Goal: Information Seeking & Learning: Learn about a topic

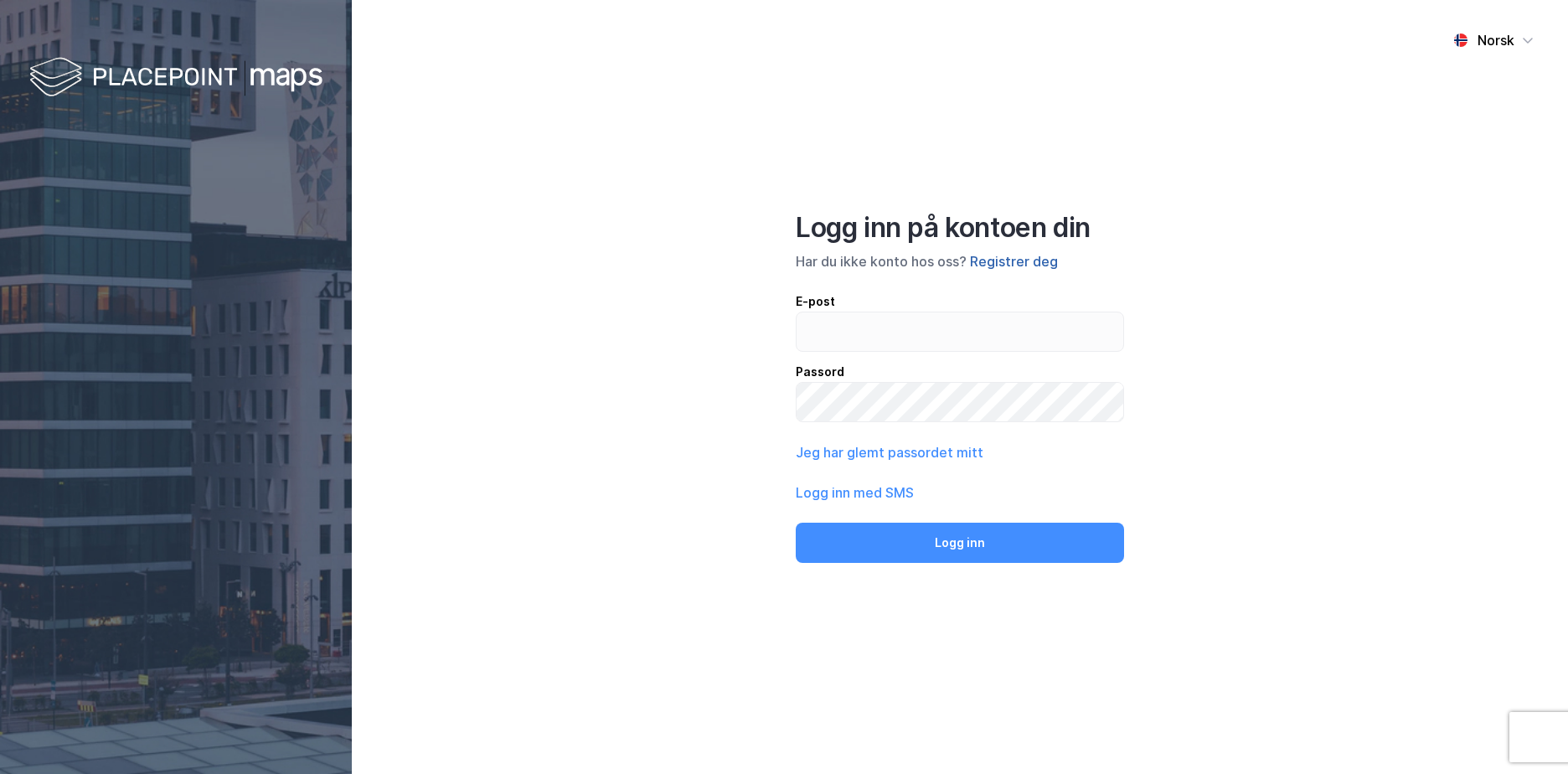
click at [1005, 260] on button "Registrer deg" at bounding box center [1014, 261] width 88 height 21
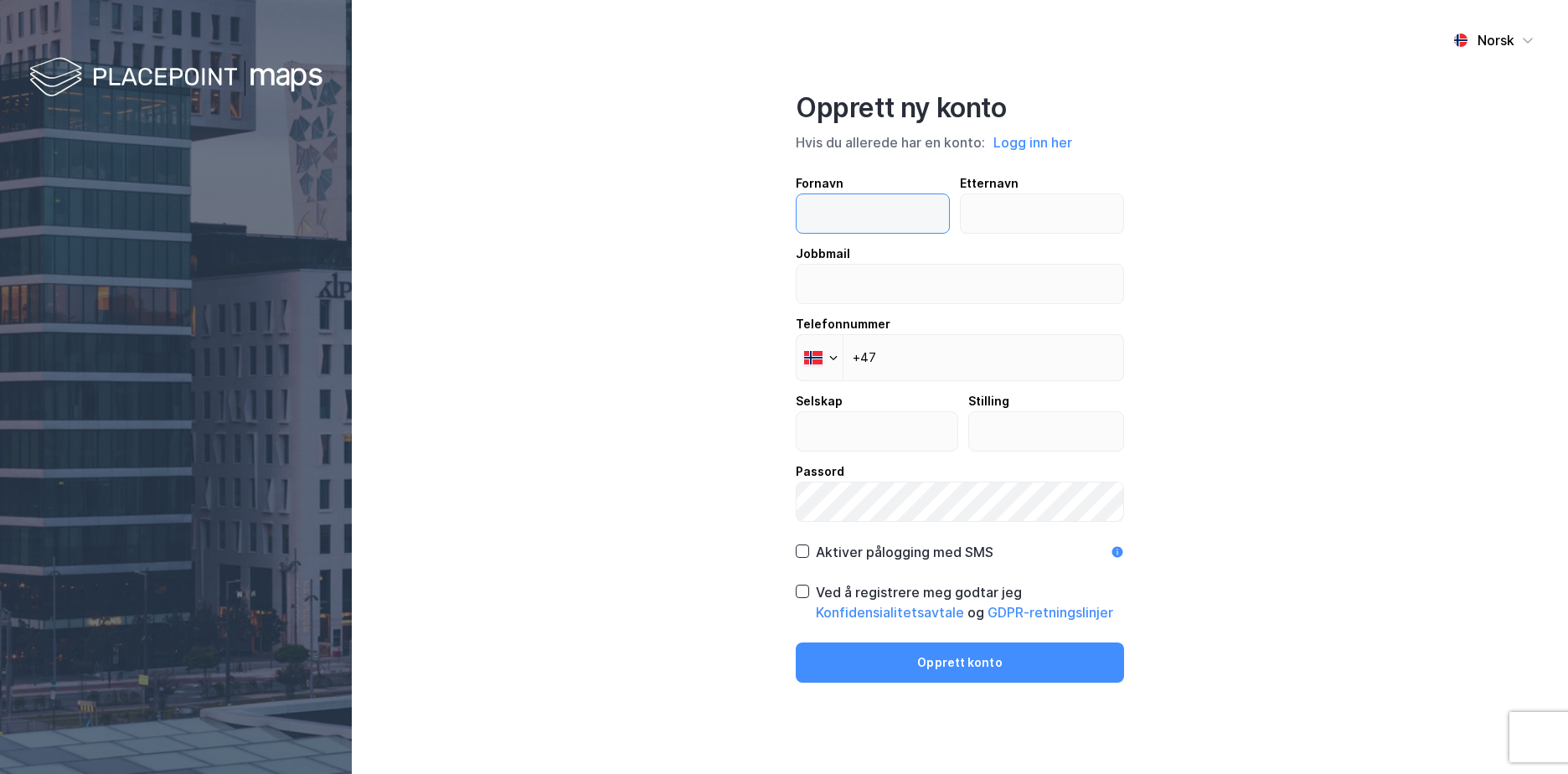
click at [883, 220] on input "text" at bounding box center [872, 213] width 152 height 38
type input "Andreas"
type input "Münster"
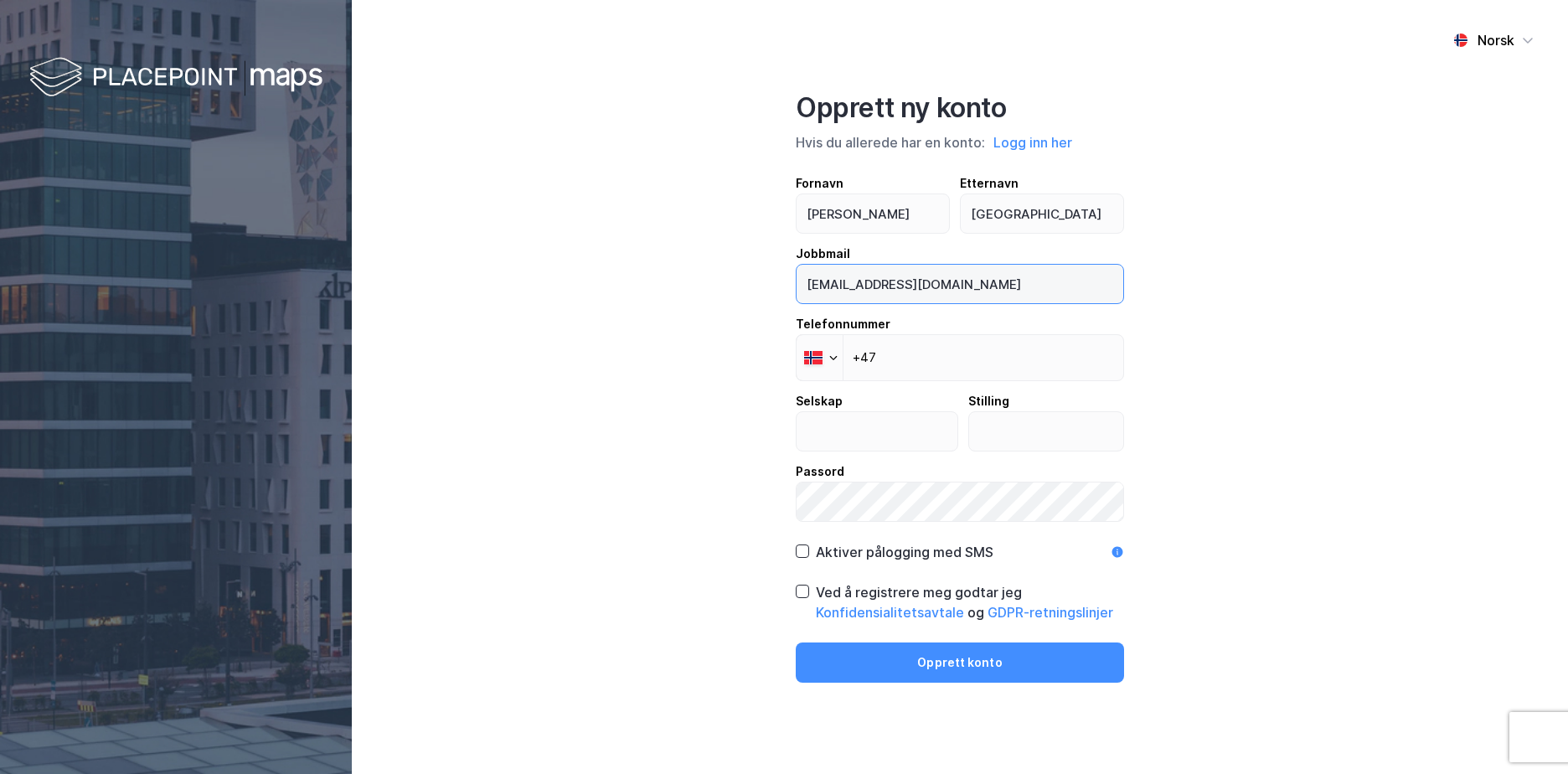
type input "andreas.munster@handelsbanken.no"
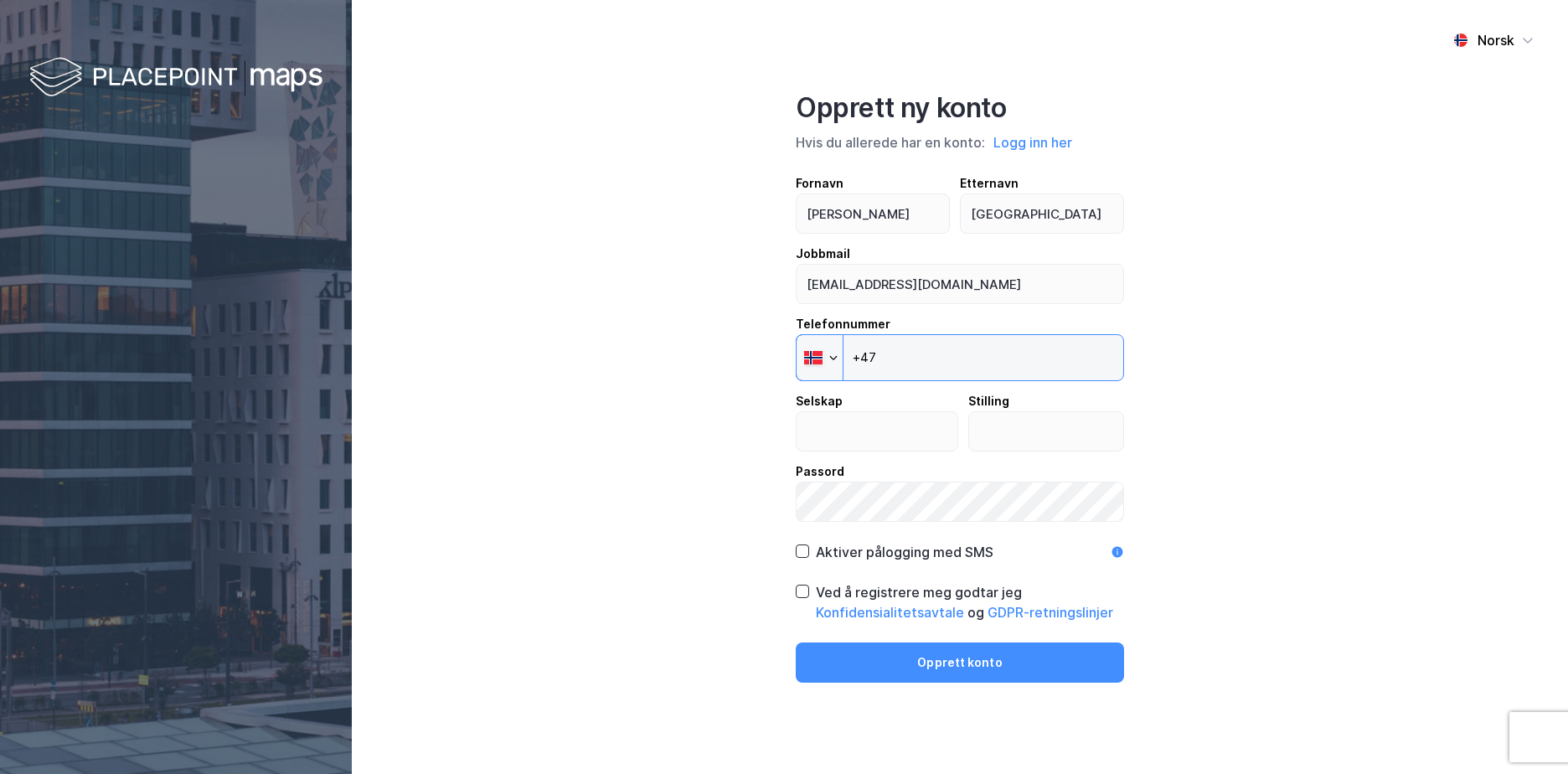
click at [939, 355] on input "+47" at bounding box center [960, 358] width 329 height 47
click at [942, 360] on input "+47 625" at bounding box center [960, 358] width 329 height 47
type input "+47 958 56 775"
click at [874, 429] on input "text" at bounding box center [877, 431] width 161 height 38
type input "Handelsbanken"
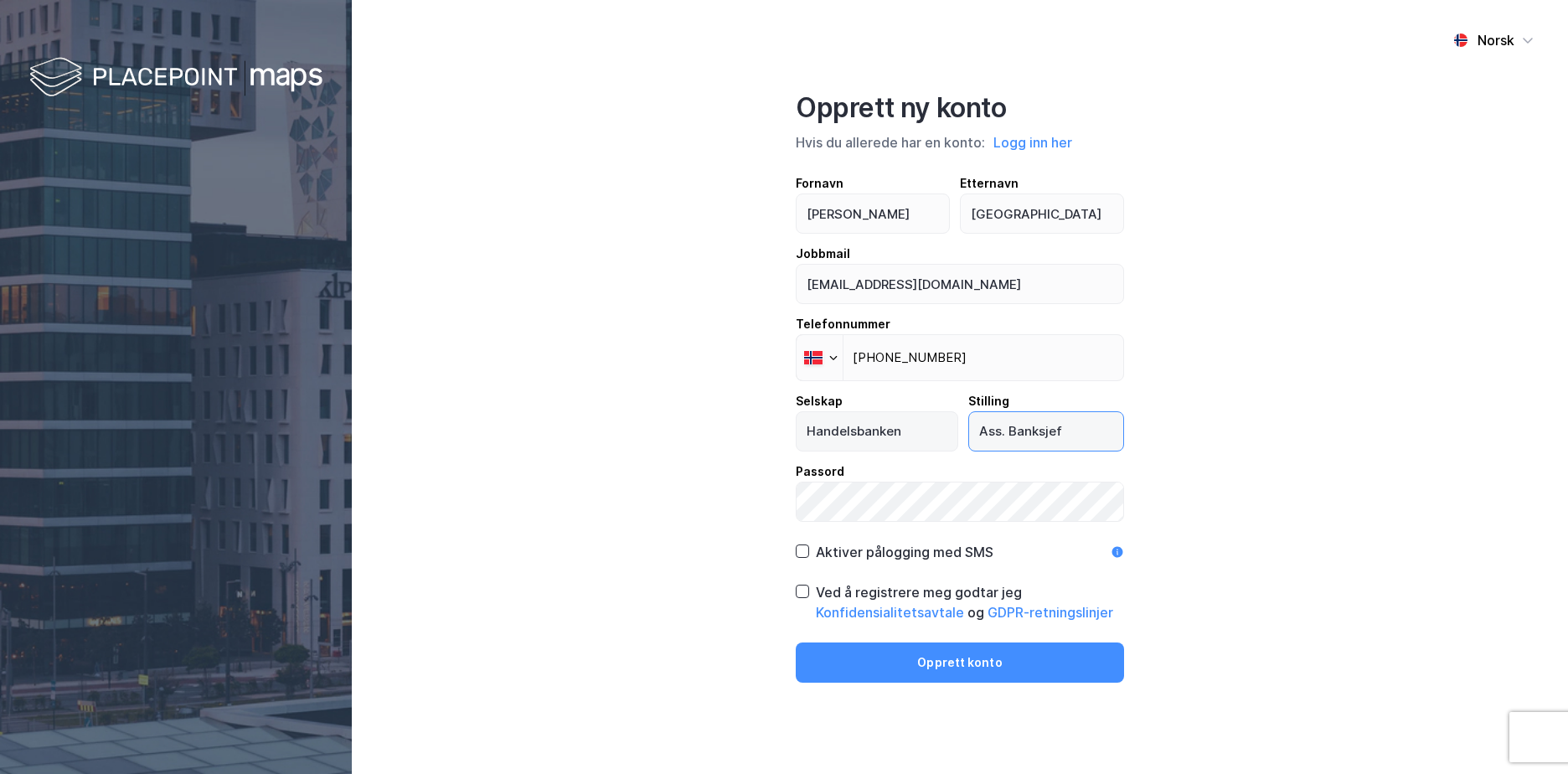
type input "Ass. Banksjef"
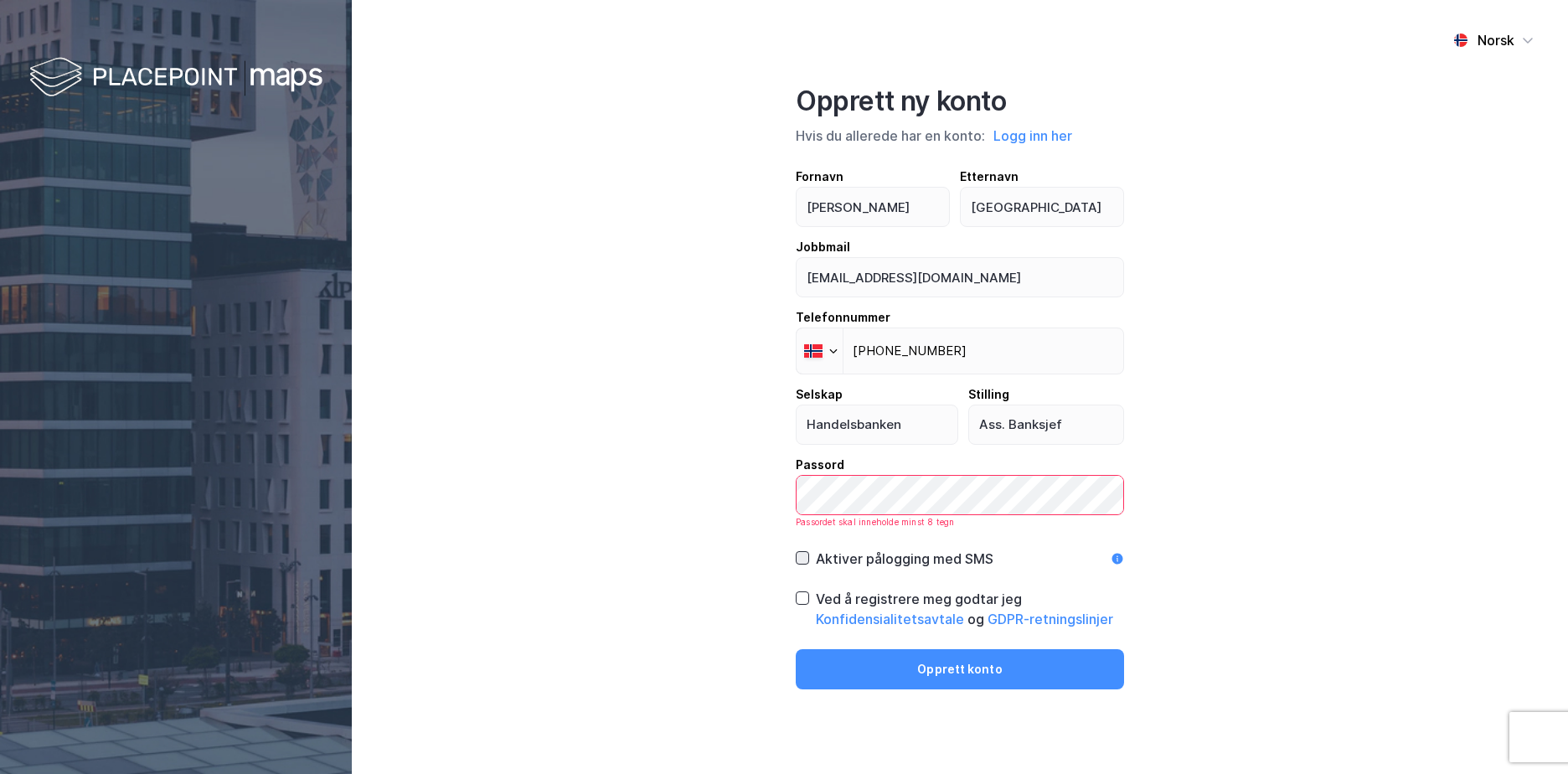
click at [802, 552] on icon at bounding box center [802, 558] width 12 height 12
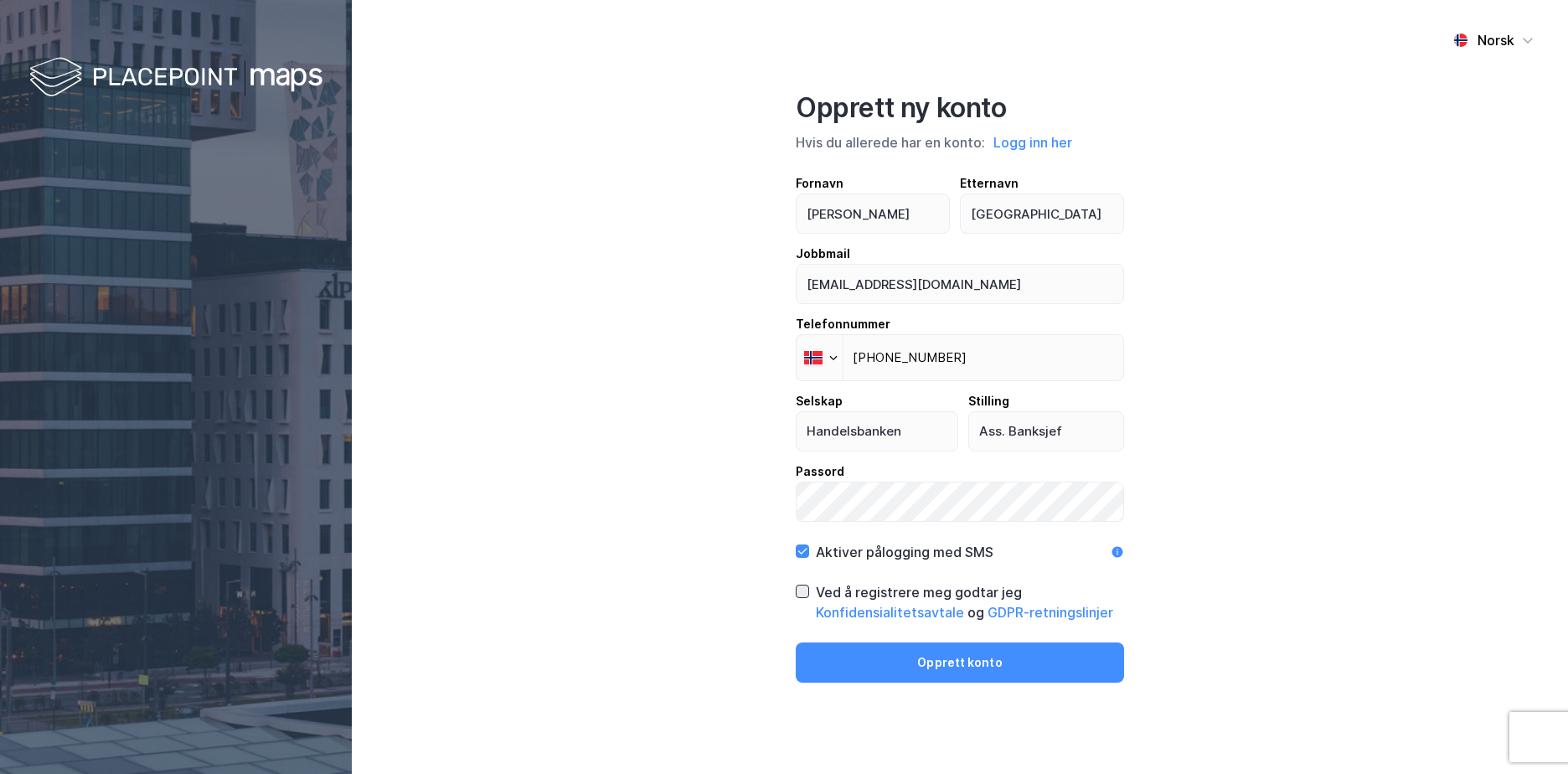
click at [808, 590] on icon at bounding box center [802, 592] width 12 height 12
click at [931, 664] on button "Opprett konto" at bounding box center [960, 662] width 329 height 40
click at [1046, 670] on button "Opprett konto" at bounding box center [960, 662] width 329 height 40
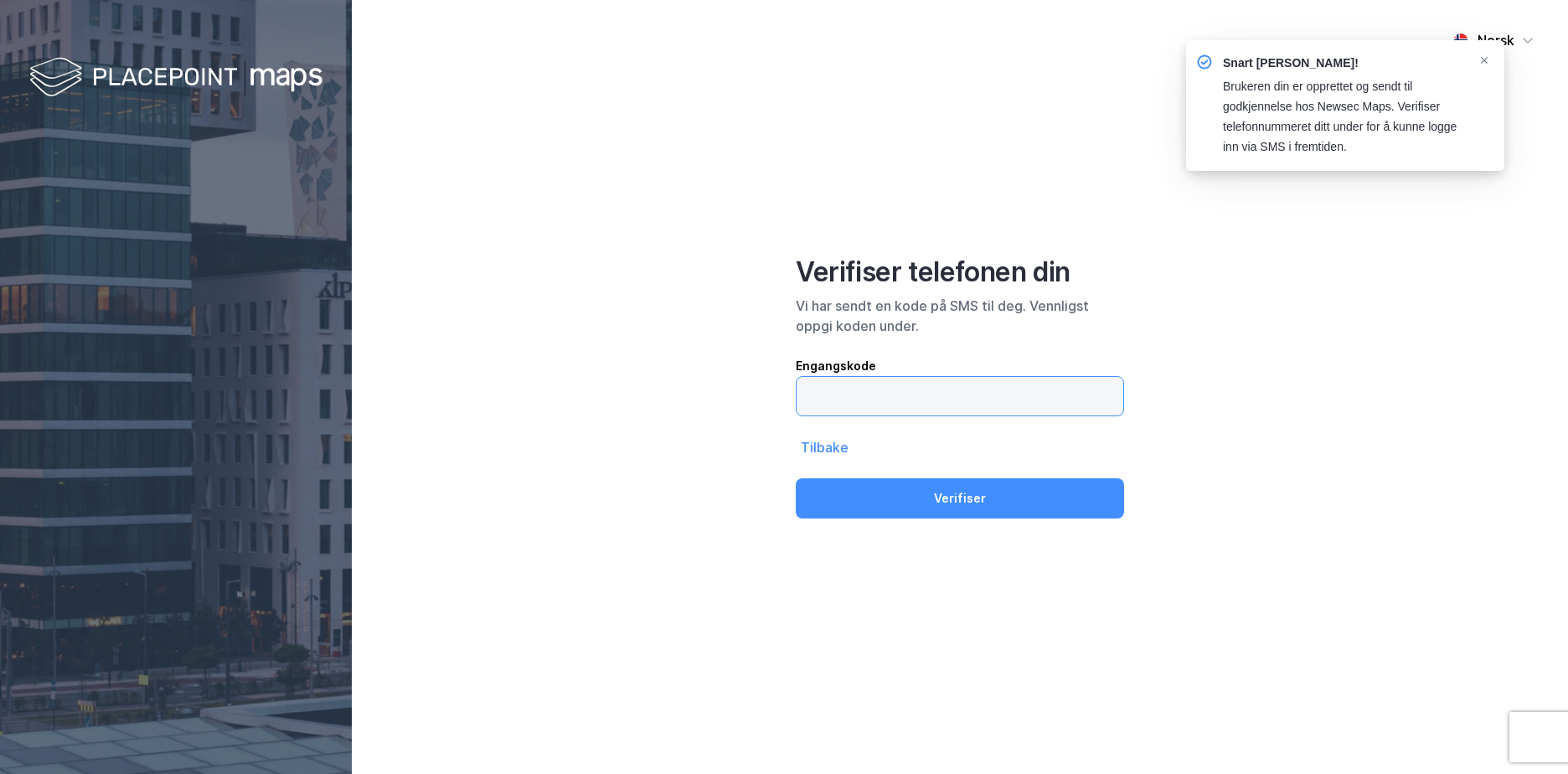
click at [928, 400] on input "text" at bounding box center [959, 395] width 327 height 38
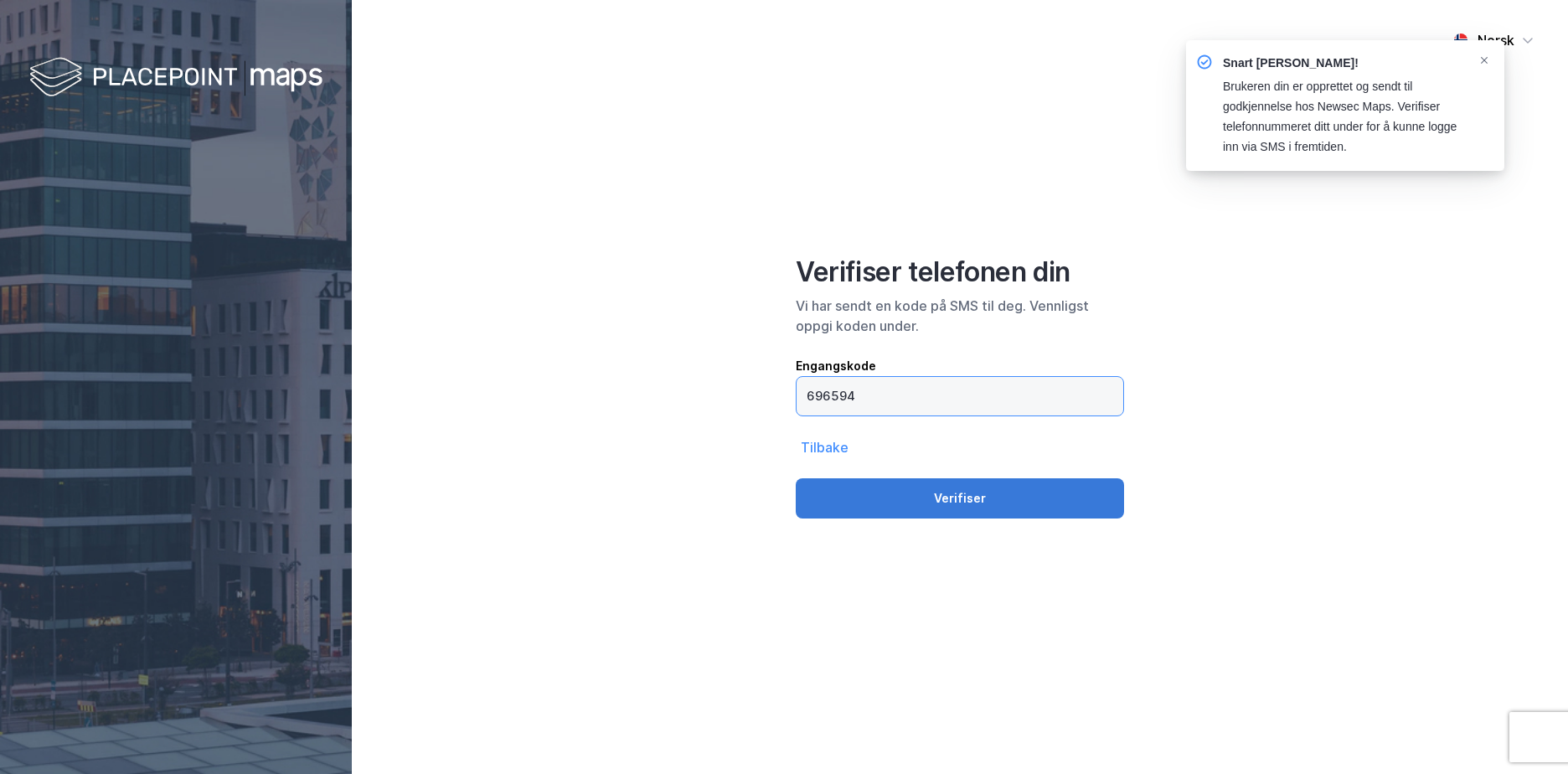
type input "696594"
click at [955, 493] on button "Verifiser" at bounding box center [960, 498] width 329 height 40
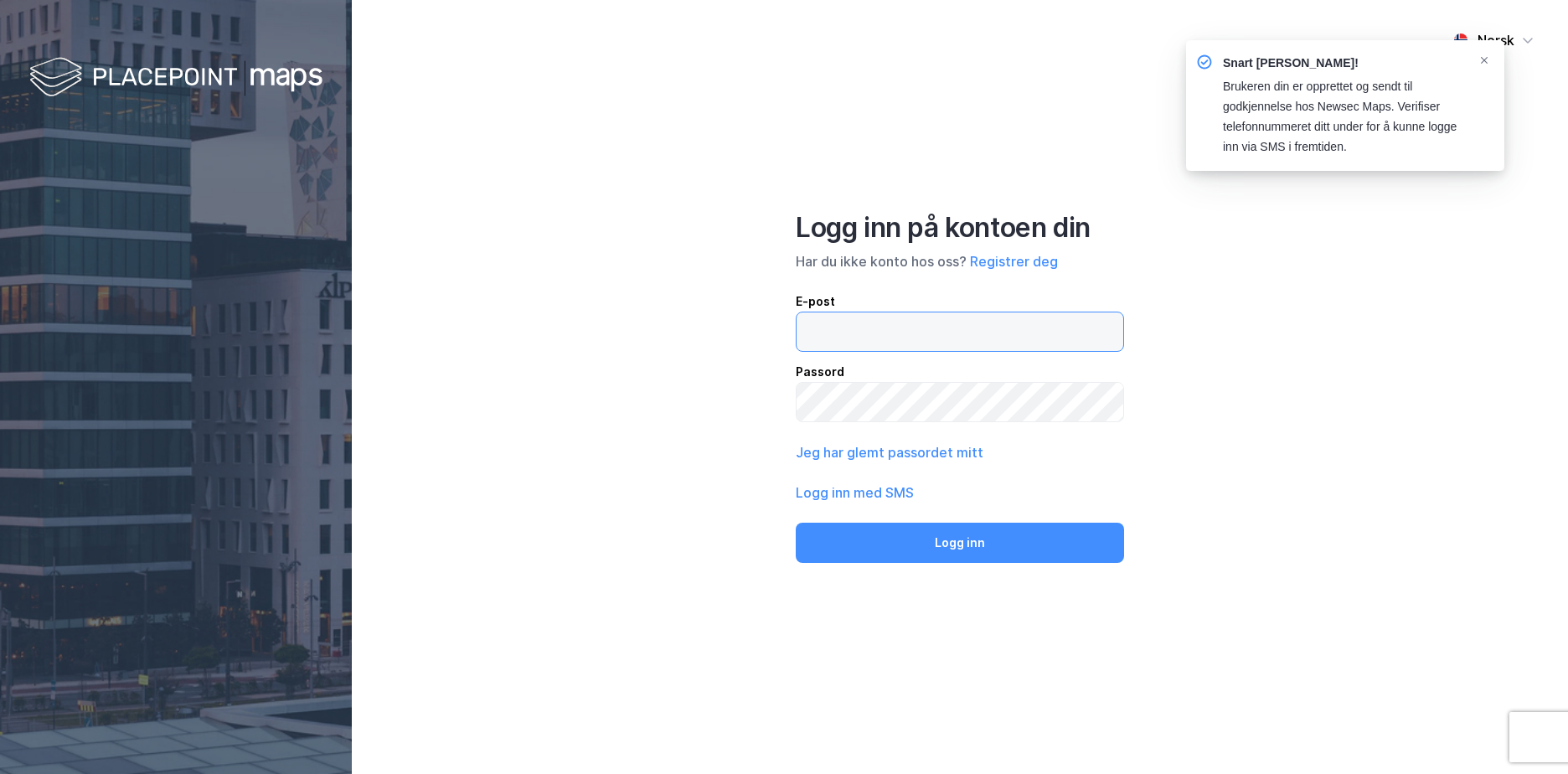
click at [955, 325] on input "email" at bounding box center [959, 332] width 327 height 38
type input "andreas.munster@handelsbanken.no"
click at [796, 523] on button "Logg inn" at bounding box center [960, 542] width 329 height 40
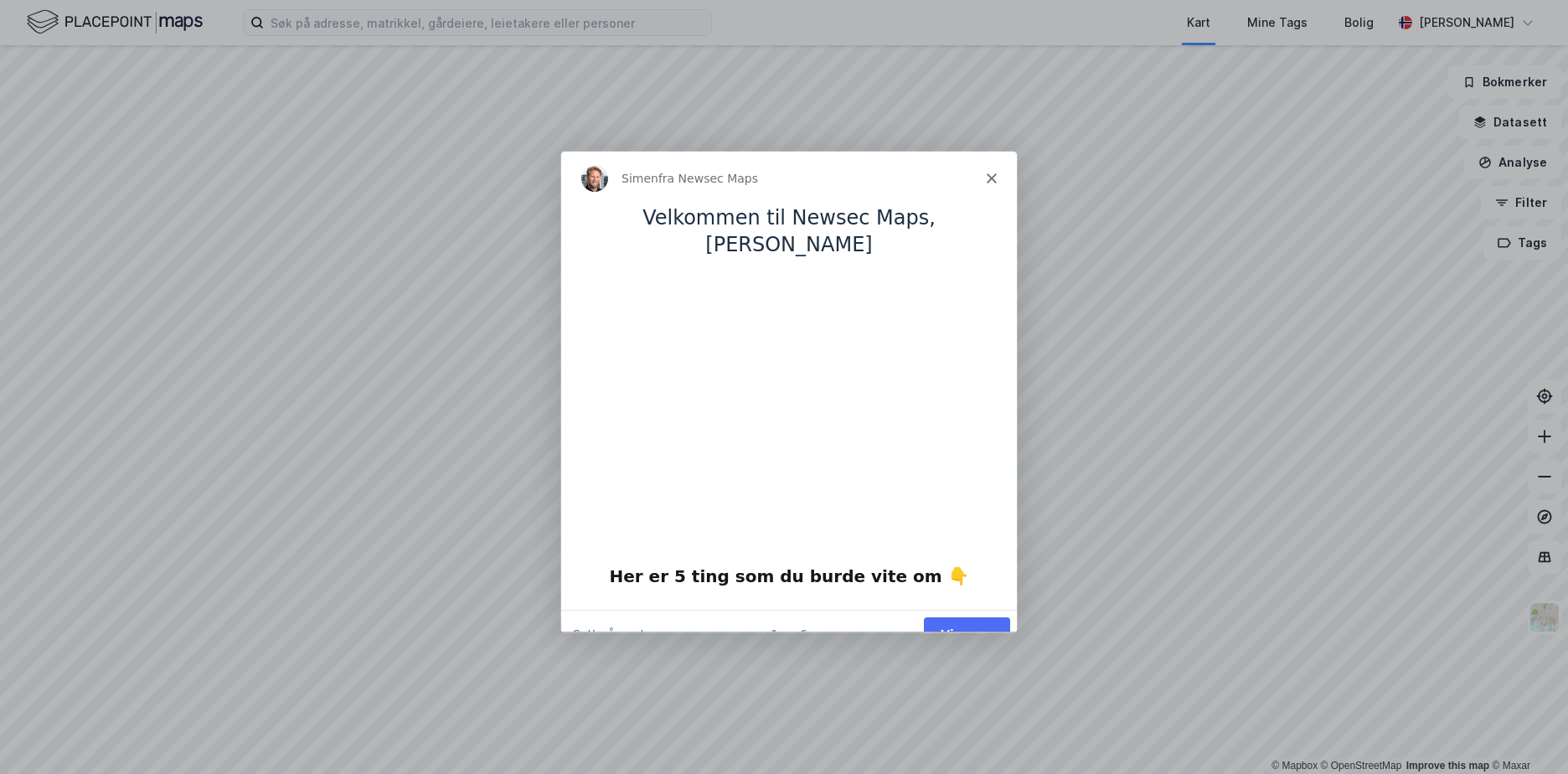
click at [958, 617] on button "Vis meg" at bounding box center [966, 634] width 86 height 34
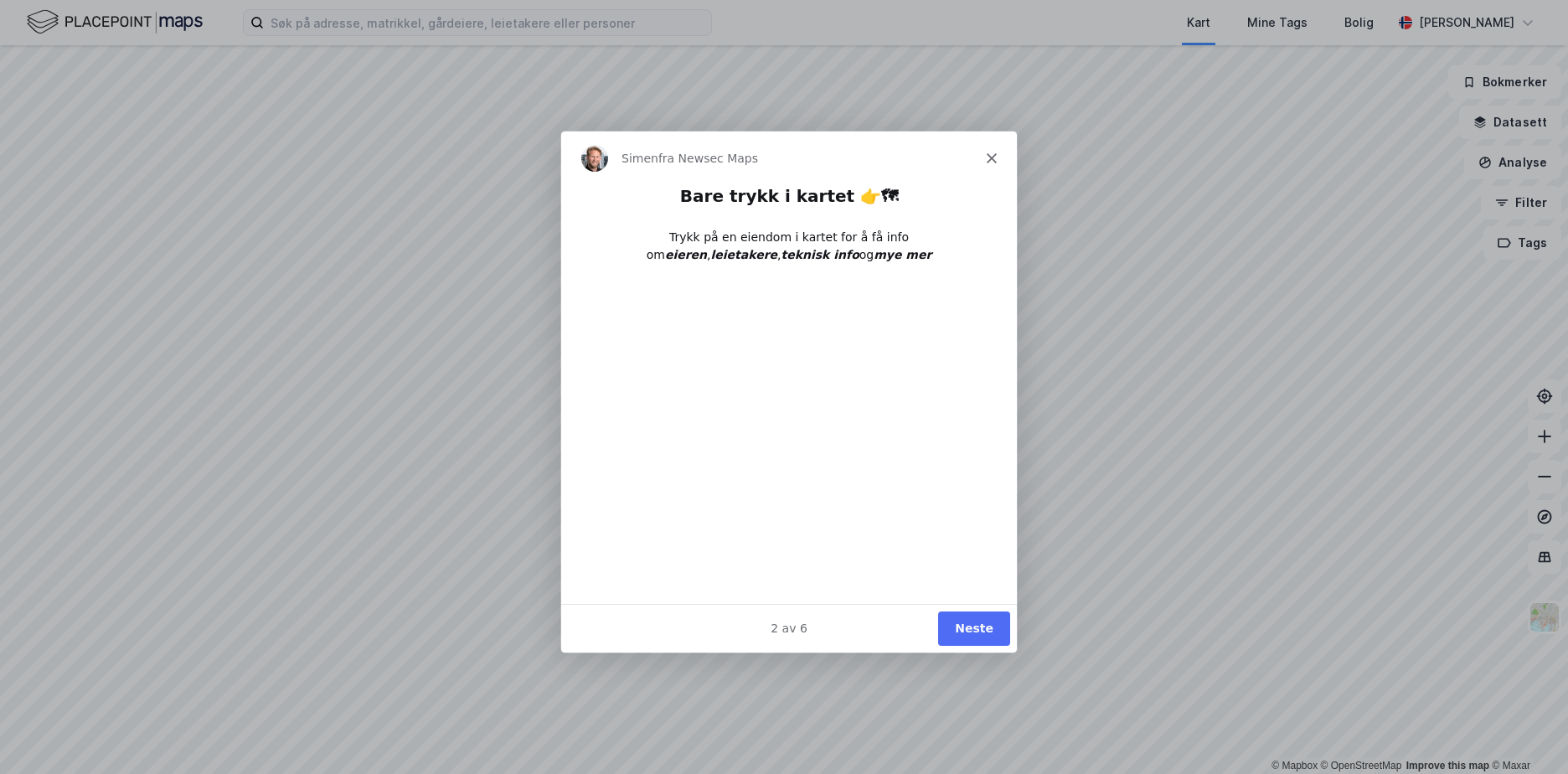
click at [968, 627] on button "Neste" at bounding box center [973, 628] width 72 height 34
click at [967, 627] on button "Neste" at bounding box center [973, 628] width 72 height 34
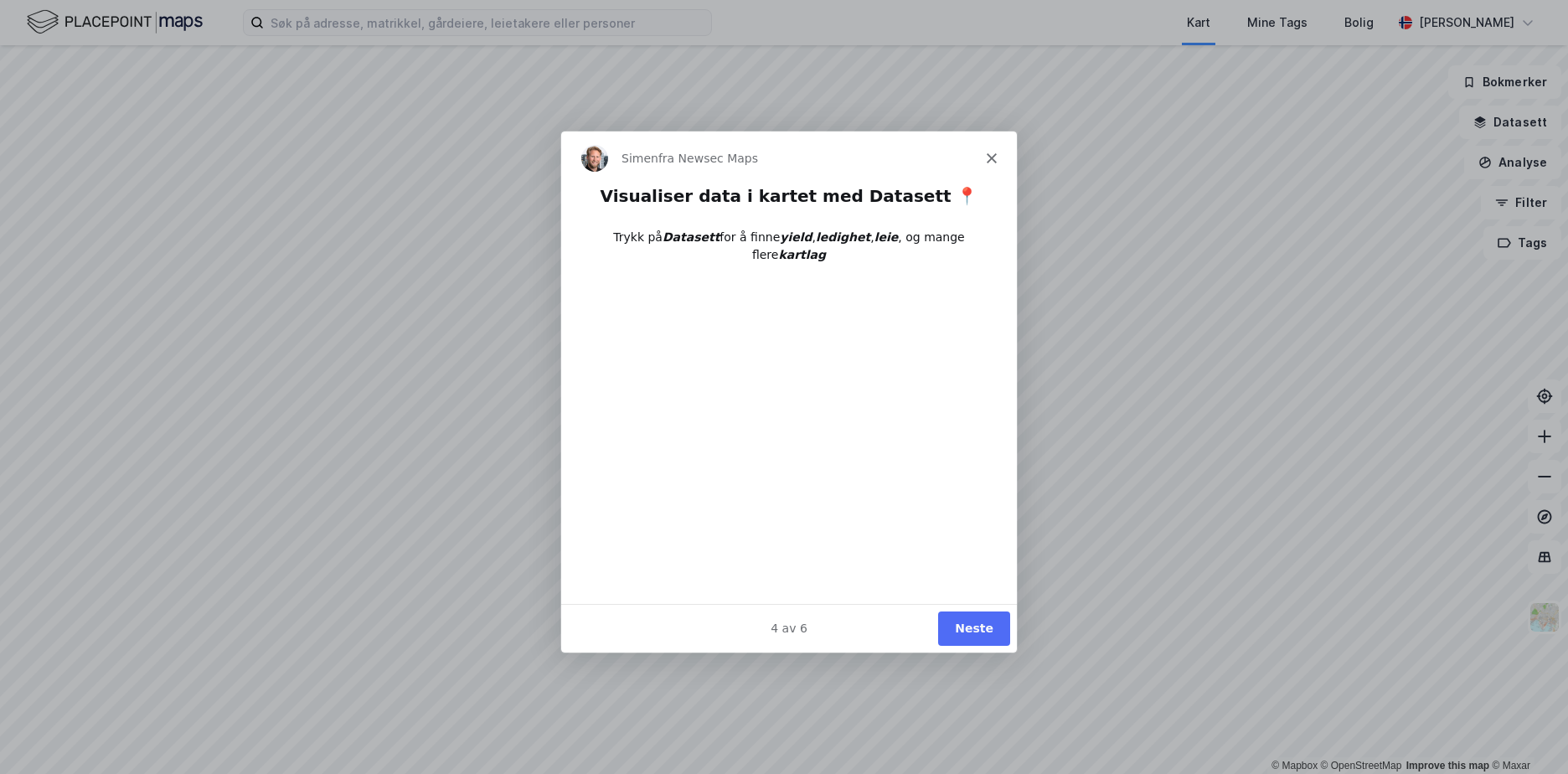
click at [965, 631] on button "Neste" at bounding box center [973, 628] width 72 height 34
click at [966, 632] on button "Ferdig" at bounding box center [972, 628] width 76 height 34
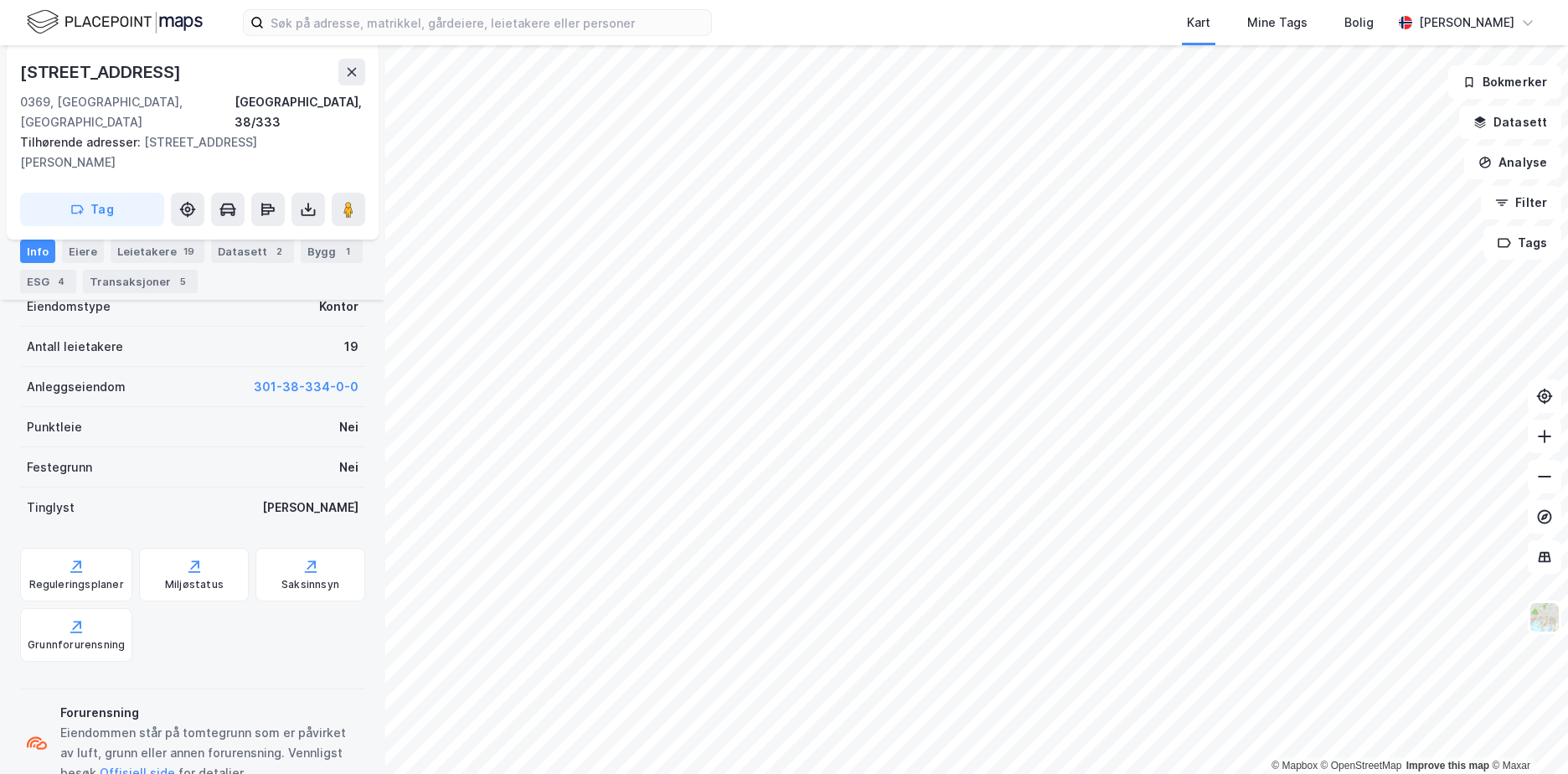
scroll to position [387, 0]
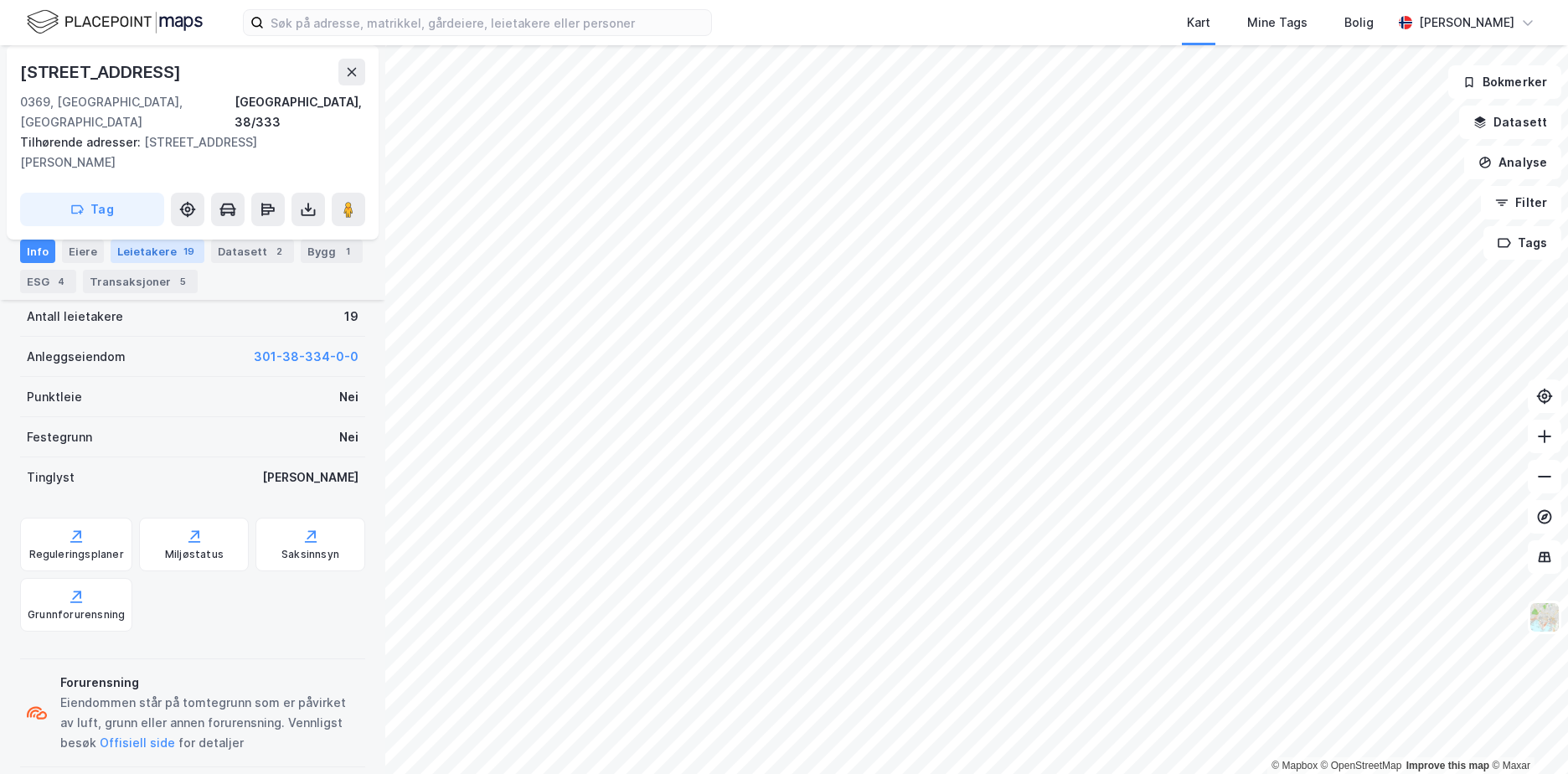
click at [131, 247] on div "Leietakere 19" at bounding box center [158, 251] width 94 height 24
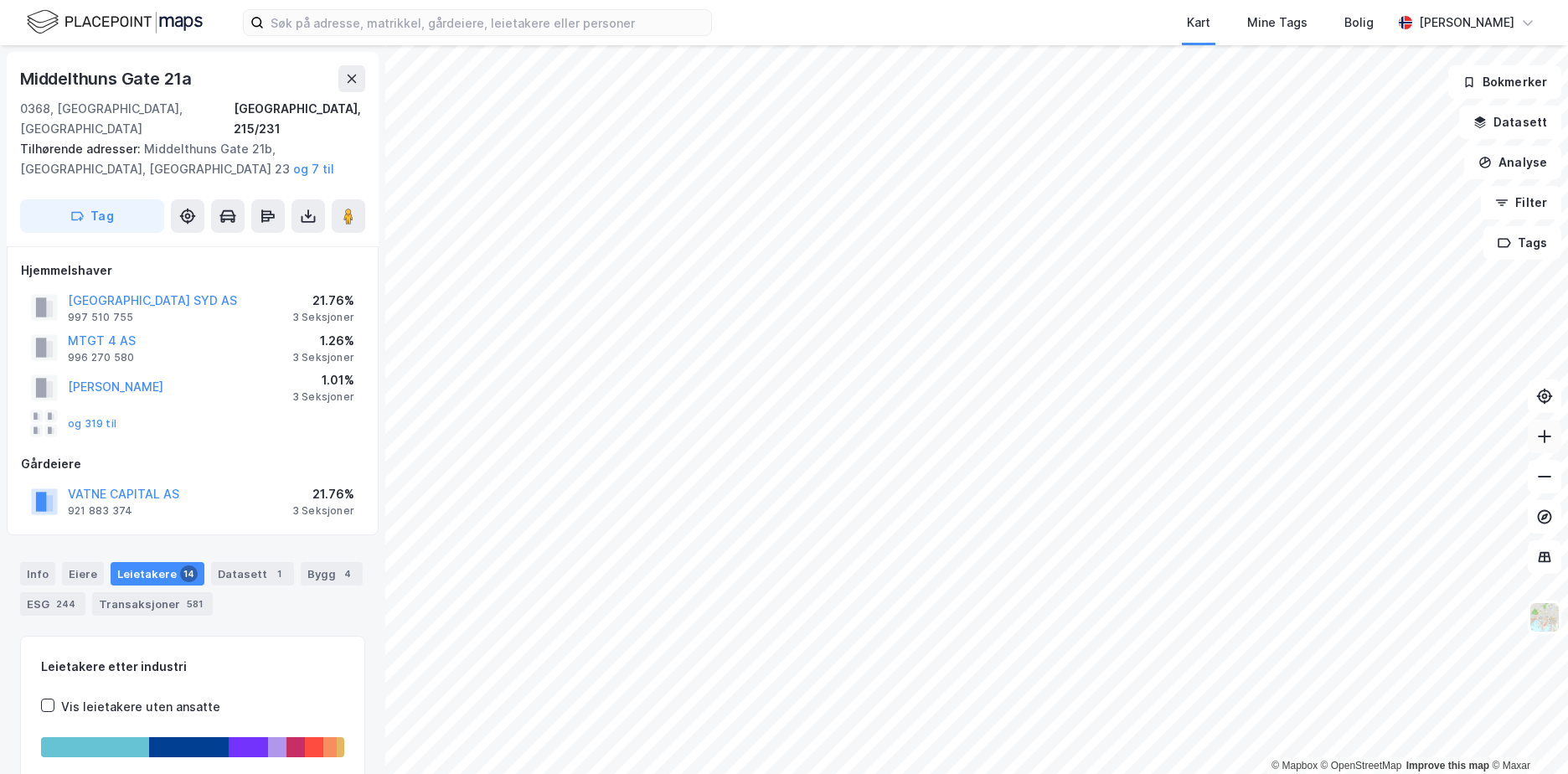
click at [1549, 449] on button at bounding box center [1544, 437] width 33 height 33
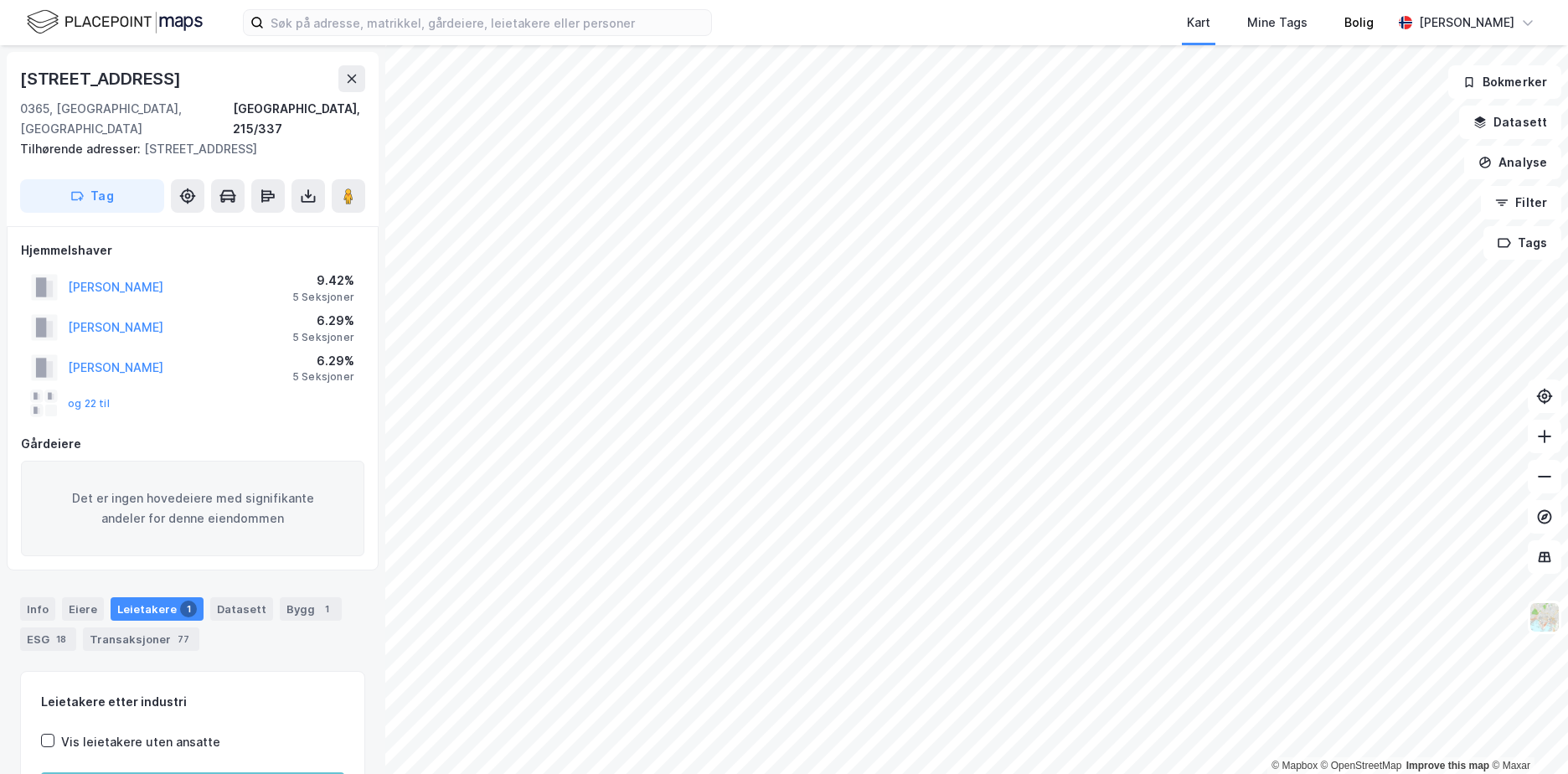
scroll to position [2, 0]
click at [352, 79] on icon at bounding box center [352, 77] width 14 height 14
